Goal: Complete application form: Complete application form

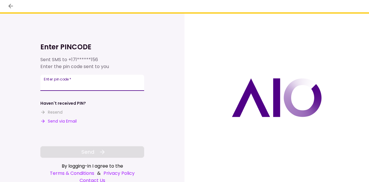
click at [111, 83] on input "Enter pin code   *" at bounding box center [92, 83] width 104 height 16
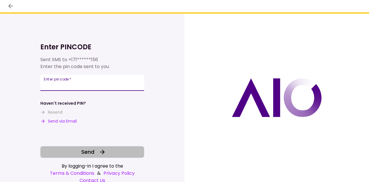
type input "******"
click at [99, 150] on icon at bounding box center [102, 152] width 7 height 7
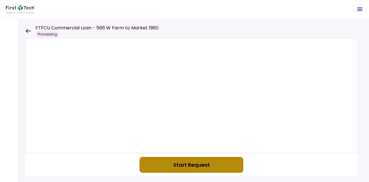
click at [205, 168] on button "Start Request" at bounding box center [192, 165] width 104 height 16
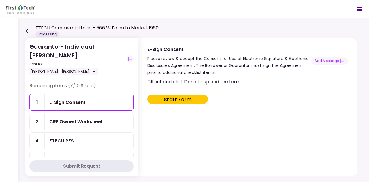
click at [178, 98] on button "Start Form" at bounding box center [177, 99] width 61 height 9
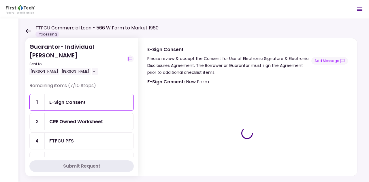
type input "***"
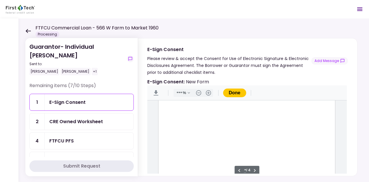
type input "*"
click at [170, 128] on div "Document Content" at bounding box center [171, 129] width 5 height 5
click at [187, 148] on div "Sign here" at bounding box center [190, 150] width 15 height 6
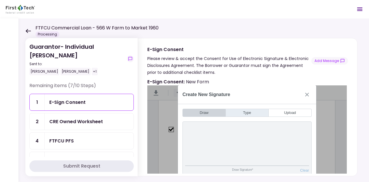
click at [246, 112] on button "Type" at bounding box center [247, 113] width 43 height 8
type input "*"
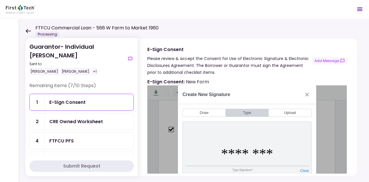
type input "********"
click at [308, 93] on button "Close" at bounding box center [307, 94] width 9 height 9
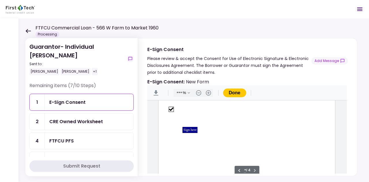
scroll to position [804, 0]
click at [189, 129] on div "Sign here" at bounding box center [190, 130] width 15 height 6
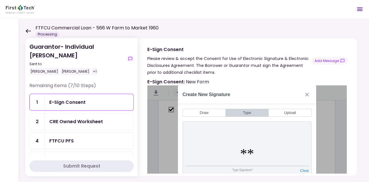
type input "*"
click at [295, 111] on button "Upload" at bounding box center [290, 113] width 43 height 8
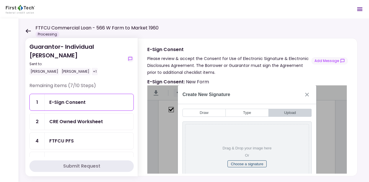
click at [249, 161] on button "Choose a signature" at bounding box center [248, 163] width 40 height 7
click at [209, 115] on button "Draw" at bounding box center [204, 113] width 43 height 8
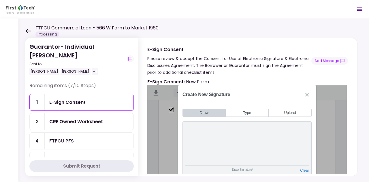
click at [242, 170] on div "Draw Signature*" at bounding box center [242, 172] width 115 height 8
click at [256, 172] on div "Draw Signature*" at bounding box center [242, 172] width 115 height 8
click at [200, 93] on h2 "Create New Signature" at bounding box center [207, 94] width 48 height 5
click at [206, 113] on button "Draw" at bounding box center [204, 113] width 43 height 8
click at [254, 111] on button "Type" at bounding box center [247, 113] width 43 height 8
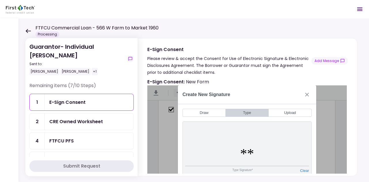
type input "*"
type input "********"
click at [129, 59] on icon "show-messages" at bounding box center [130, 59] width 5 height 5
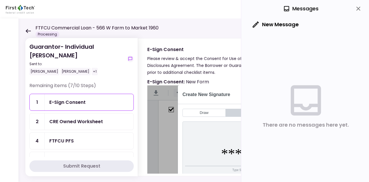
click at [359, 8] on icon "close" at bounding box center [359, 9] width 4 height 4
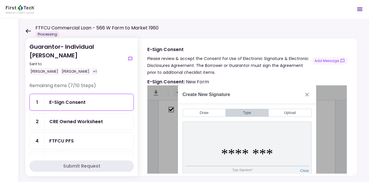
click at [91, 165] on div "Submit Request" at bounding box center [81, 166] width 37 height 7
click at [239, 83] on div "E-Sign Consent : New Form" at bounding box center [247, 81] width 200 height 7
click at [87, 122] on div "CRE Owned Worksheet" at bounding box center [76, 121] width 54 height 7
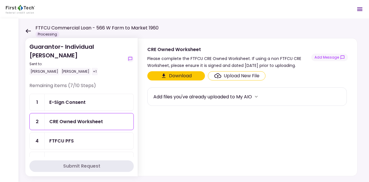
click at [182, 76] on button "Download" at bounding box center [176, 75] width 58 height 9
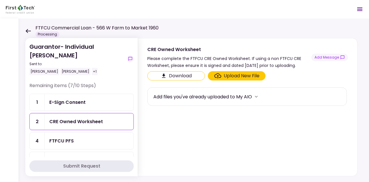
click at [243, 74] on div "Upload New File" at bounding box center [242, 75] width 36 height 7
click at [0, 0] on input "Upload New File" at bounding box center [0, 0] width 0 height 0
click at [83, 100] on div "E-Sign Consent" at bounding box center [67, 102] width 36 height 7
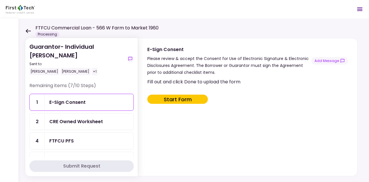
click at [171, 98] on button "Start Form" at bounding box center [177, 99] width 61 height 9
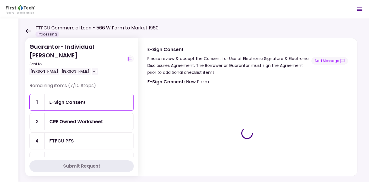
type input "***"
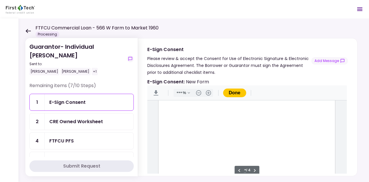
type input "*"
click at [237, 92] on button "Done" at bounding box center [234, 93] width 23 height 9
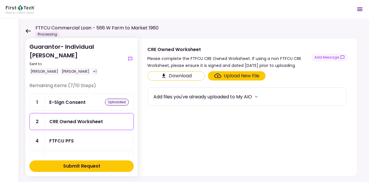
click at [83, 102] on div "E-Sign Consent" at bounding box center [67, 102] width 36 height 7
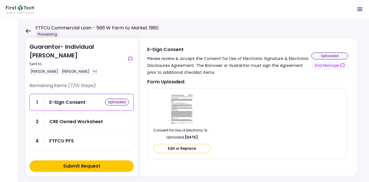
click at [182, 96] on img at bounding box center [182, 108] width 24 height 31
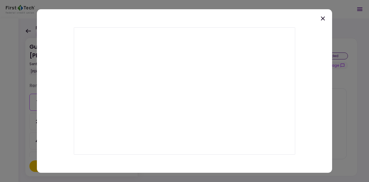
click at [320, 20] on div at bounding box center [185, 91] width 296 height 164
click at [324, 18] on icon at bounding box center [323, 18] width 7 height 7
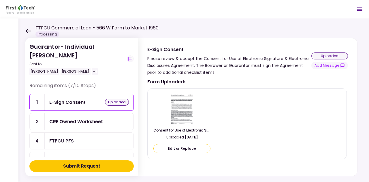
click at [78, 100] on div "E-Sign Consent" at bounding box center [67, 102] width 36 height 7
click at [184, 152] on button "Edit or Replace" at bounding box center [182, 148] width 57 height 9
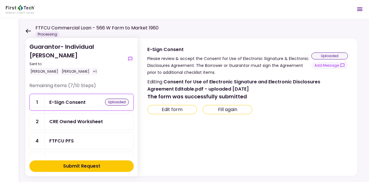
click at [231, 106] on button "Fill again" at bounding box center [228, 109] width 50 height 9
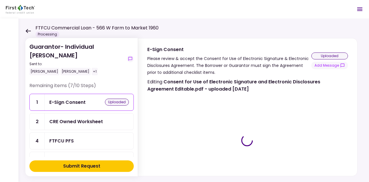
type input "***"
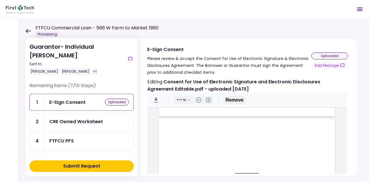
type input "*"
click at [188, 119] on div "Sign here" at bounding box center [190, 120] width 15 height 6
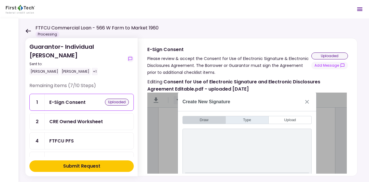
click at [238, 119] on button "Type" at bounding box center [247, 120] width 43 height 8
type input "*"
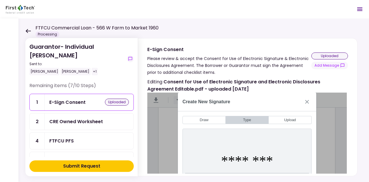
type input "********"
click at [295, 77] on div "Editing Consent for Use of Electronic Signature and Electronic Disclosures Agre…" at bounding box center [247, 126] width 219 height 100
click at [221, 100] on h2 "Create New Signature" at bounding box center [207, 101] width 48 height 5
click at [90, 167] on div "Submit Request" at bounding box center [81, 166] width 37 height 7
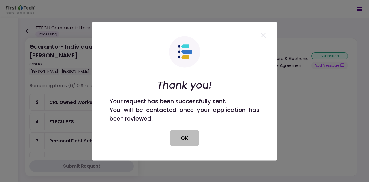
click at [186, 138] on button "OK" at bounding box center [184, 138] width 29 height 16
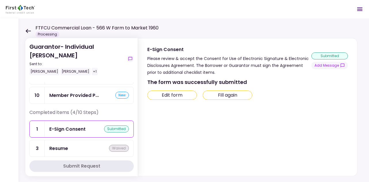
scroll to position [104, 0]
